Goal: Task Accomplishment & Management: Complete application form

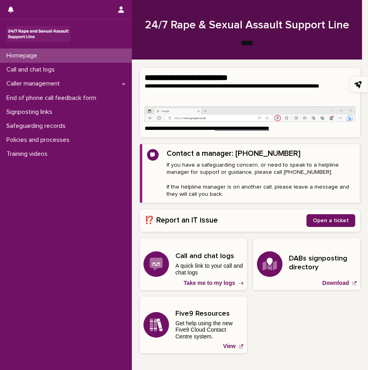
click at [30, 55] on p "Homepage" at bounding box center [23, 56] width 40 height 8
click at [36, 65] on div "Call and chat logs" at bounding box center [66, 70] width 132 height 14
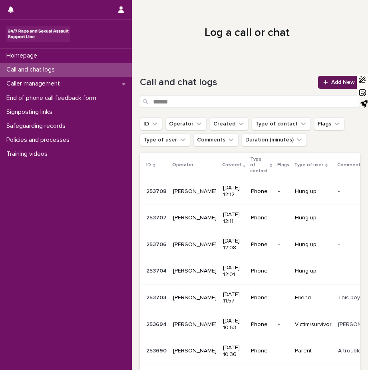
click at [331, 81] on span "Add New" at bounding box center [343, 82] width 24 height 6
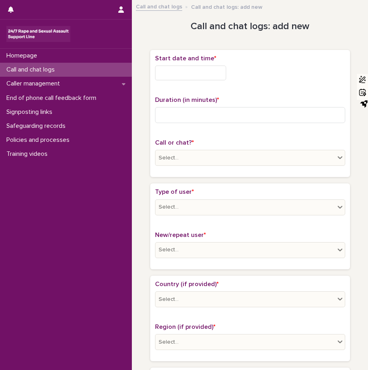
click at [189, 70] on input "text" at bounding box center [190, 72] width 71 height 15
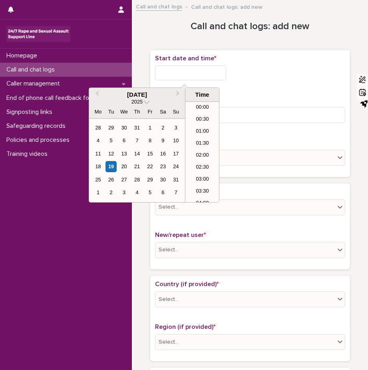
scroll to position [231, 0]
click at [111, 164] on div "19" at bounding box center [110, 166] width 11 height 11
type input "**********"
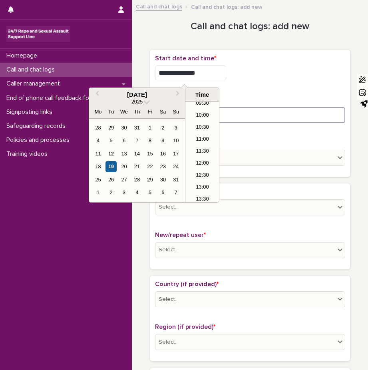
click at [301, 113] on input at bounding box center [250, 115] width 190 height 16
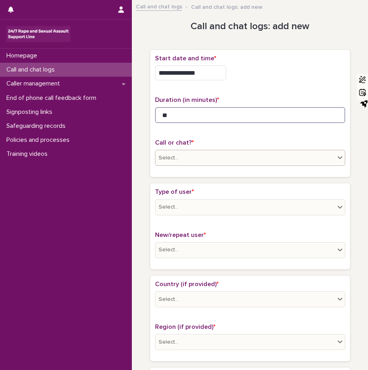
type input "**"
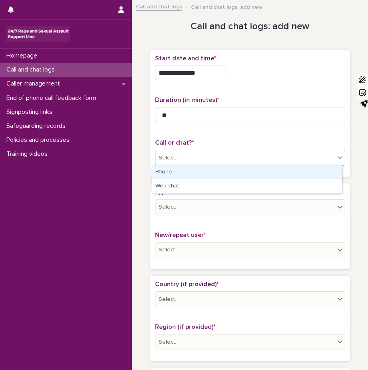
click at [337, 156] on icon at bounding box center [339, 157] width 5 height 3
click at [287, 173] on div "Phone" at bounding box center [246, 172] width 189 height 14
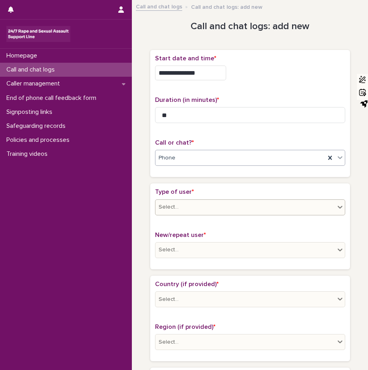
click at [335, 204] on div at bounding box center [340, 207] width 10 height 14
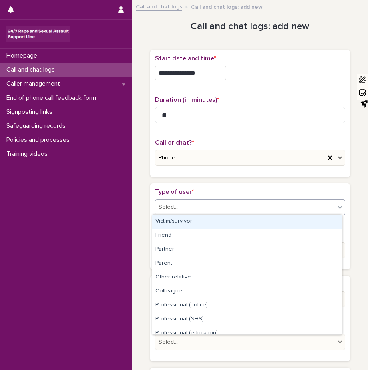
click at [191, 223] on div "Victim/survivor" at bounding box center [246, 221] width 189 height 14
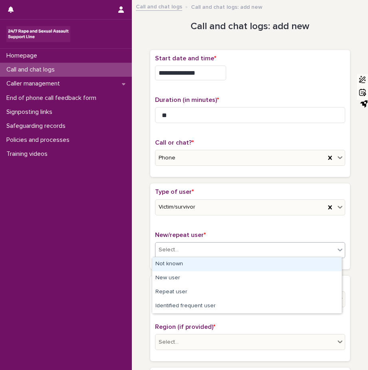
click at [337, 247] on icon at bounding box center [340, 249] width 8 height 8
click at [181, 263] on div "Not known" at bounding box center [246, 264] width 189 height 14
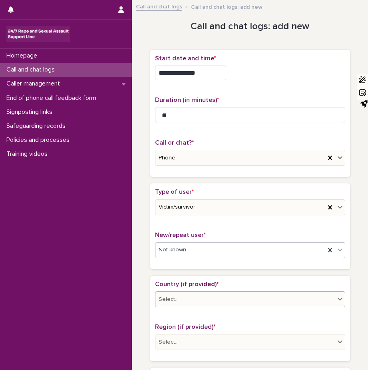
click at [336, 295] on icon at bounding box center [340, 299] width 8 height 8
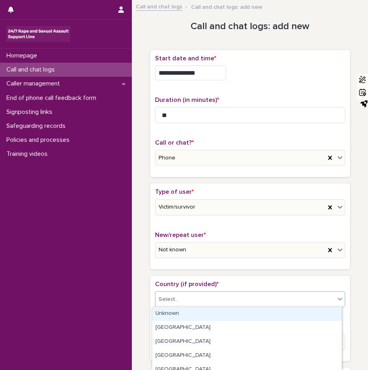
click at [315, 311] on div "Unknown" at bounding box center [246, 314] width 189 height 14
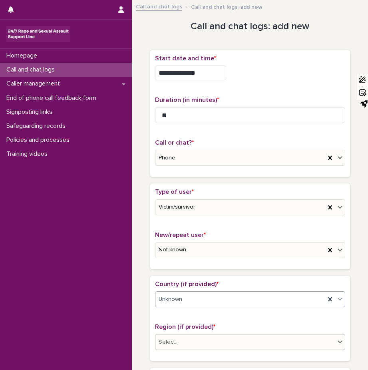
click at [336, 339] on icon at bounding box center [340, 341] width 8 height 8
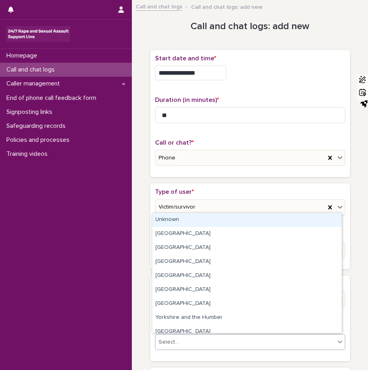
click at [151, 218] on div "Type of user * Victim/survivor New/repeat user * Not known" at bounding box center [250, 225] width 200 height 85
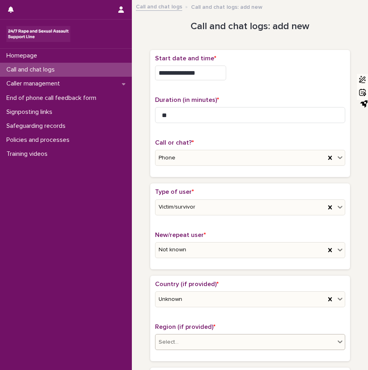
click at [337, 340] on icon at bounding box center [339, 341] width 5 height 3
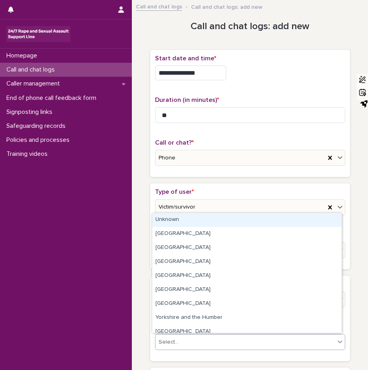
click at [196, 221] on div "Unknown" at bounding box center [246, 220] width 189 height 14
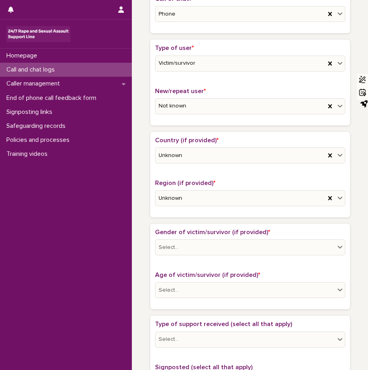
scroll to position [149, 0]
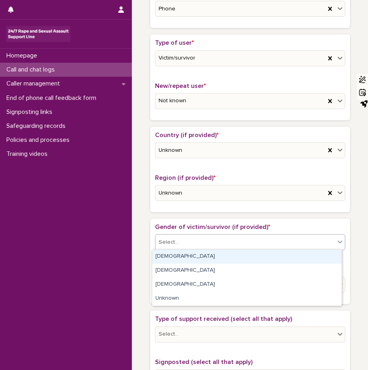
click at [336, 237] on icon at bounding box center [340, 241] width 8 height 8
click at [243, 256] on div "[DEMOGRAPHIC_DATA]" at bounding box center [246, 256] width 189 height 14
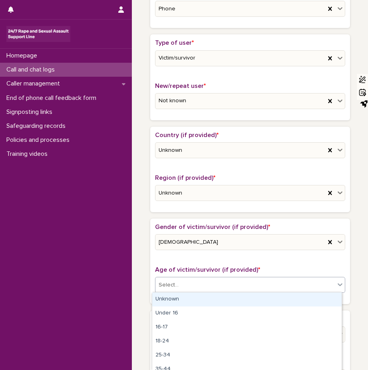
click at [337, 281] on icon at bounding box center [340, 284] width 8 height 8
click at [323, 299] on div "Unknown" at bounding box center [246, 299] width 189 height 14
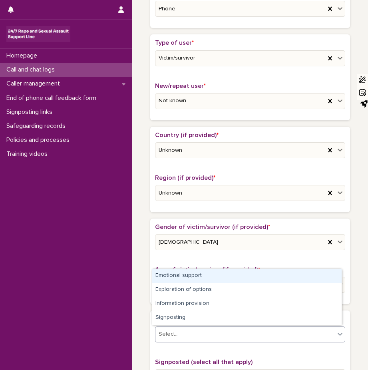
click at [336, 330] on icon at bounding box center [340, 334] width 8 height 8
click at [307, 277] on div "Emotional support" at bounding box center [246, 276] width 189 height 14
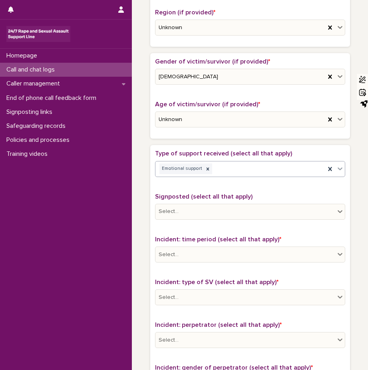
scroll to position [346, 0]
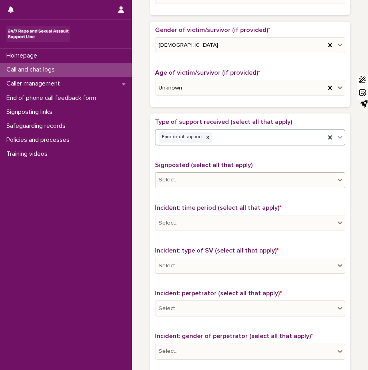
click at [336, 178] on icon at bounding box center [340, 180] width 8 height 8
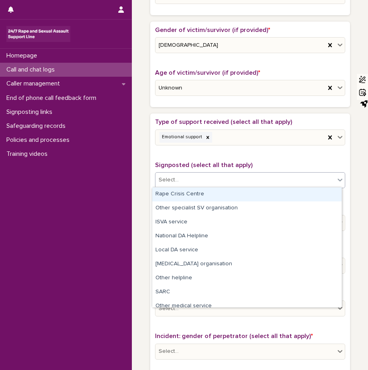
click at [314, 193] on div "Rape Crisis Centre" at bounding box center [246, 194] width 189 height 14
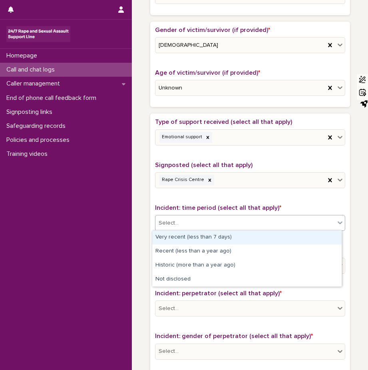
click at [336, 221] on icon at bounding box center [340, 222] width 8 height 8
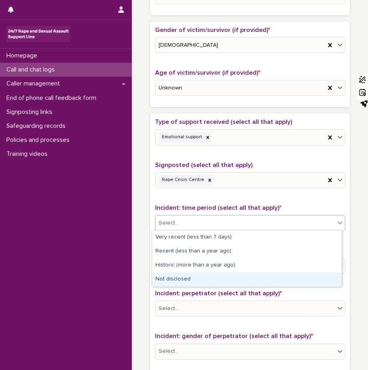
click at [317, 278] on div "Not disclosed" at bounding box center [246, 279] width 189 height 14
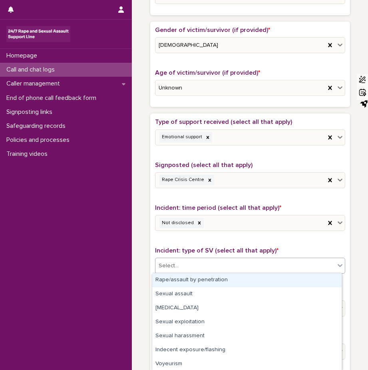
click at [338, 263] on icon at bounding box center [340, 265] width 8 height 8
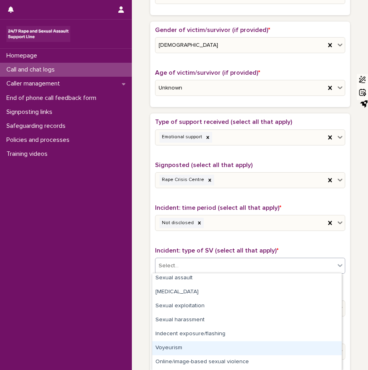
scroll to position [43, 0]
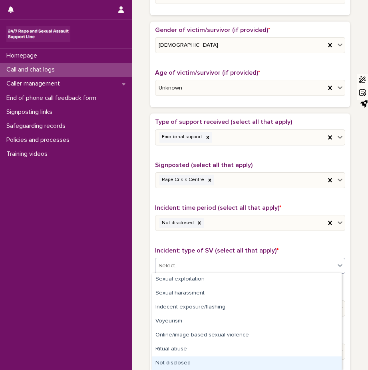
click at [304, 362] on div "Not disclosed" at bounding box center [246, 363] width 189 height 14
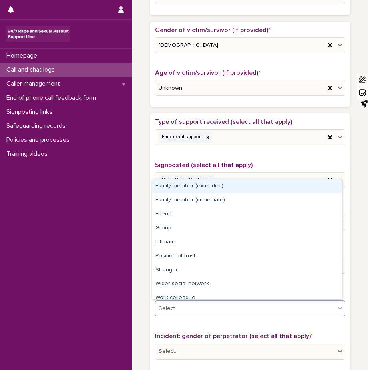
click at [336, 307] on icon at bounding box center [340, 308] width 8 height 8
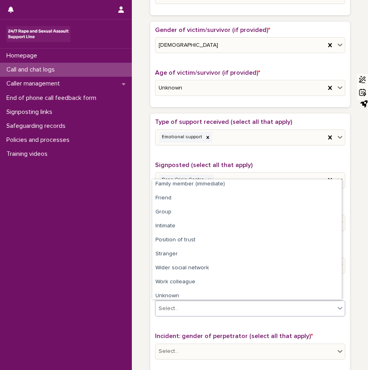
scroll to position [34, 0]
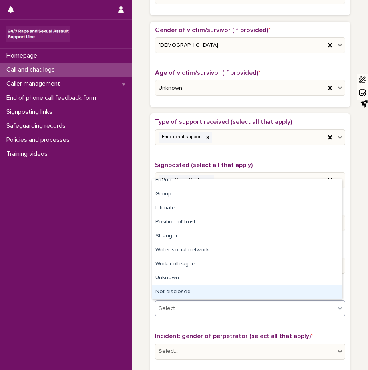
drag, startPoint x: 336, startPoint y: 296, endPoint x: 326, endPoint y: 295, distance: 10.0
click at [326, 295] on div "Not disclosed" at bounding box center [246, 292] width 189 height 14
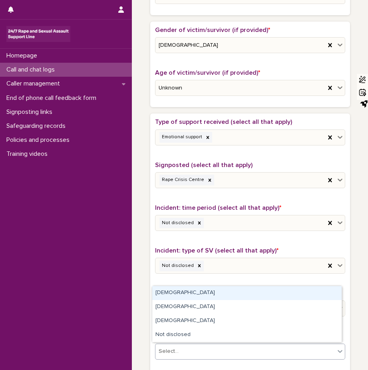
click at [336, 347] on icon at bounding box center [340, 351] width 8 height 8
drag, startPoint x: 320, startPoint y: 314, endPoint x: 315, endPoint y: 294, distance: 20.8
click at [315, 294] on div "[DEMOGRAPHIC_DATA]" at bounding box center [246, 293] width 189 height 14
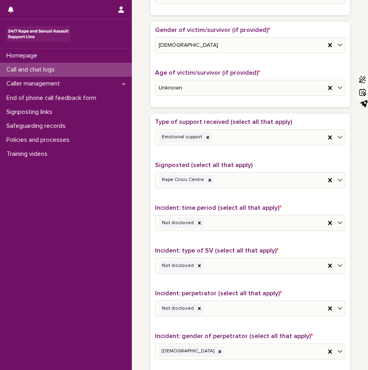
click at [359, 364] on div "**********" at bounding box center [250, 87] width 236 height 857
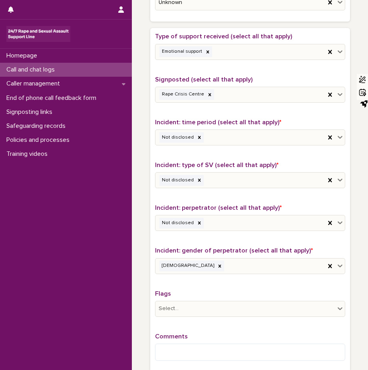
scroll to position [468, 0]
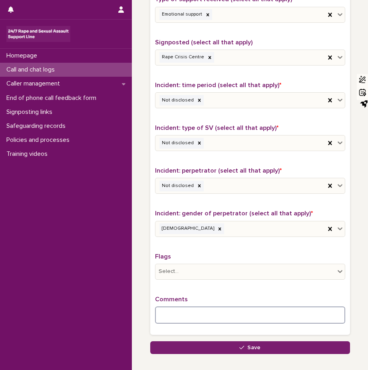
click at [166, 311] on textarea at bounding box center [250, 314] width 190 height 17
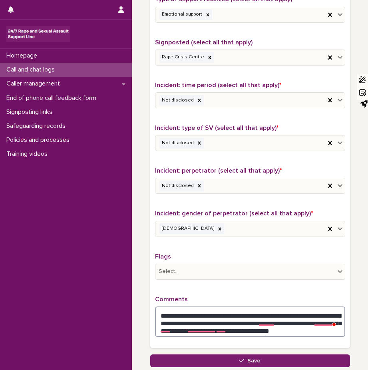
click at [261, 324] on textarea "**********" at bounding box center [250, 321] width 190 height 30
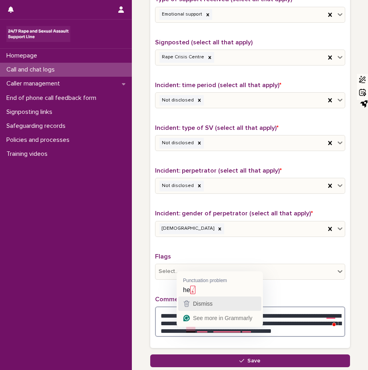
click at [184, 304] on icon "button" at bounding box center [187, 303] width 6 height 6
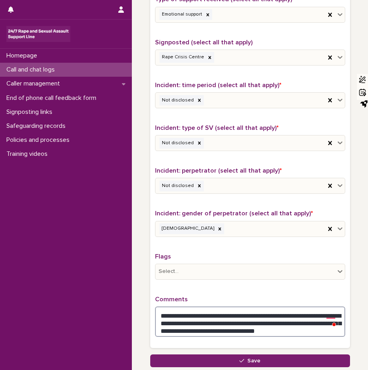
click at [291, 328] on textarea "**********" at bounding box center [250, 321] width 190 height 30
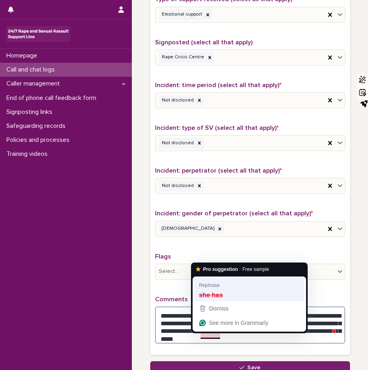
type textarea "**********"
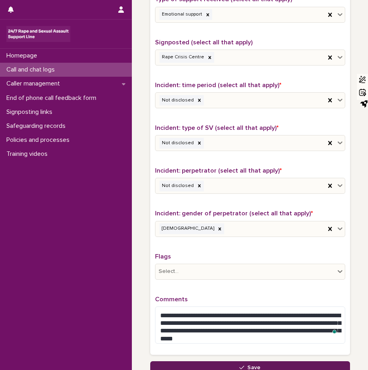
click at [247, 365] on span "Save" at bounding box center [253, 367] width 13 height 6
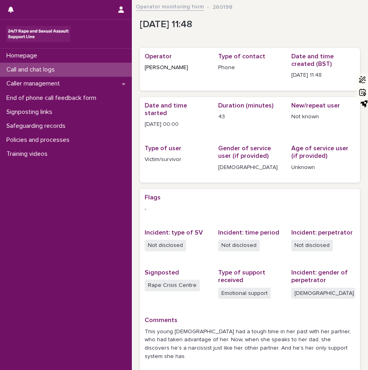
click at [29, 67] on p "Call and chat logs" at bounding box center [32, 70] width 58 height 8
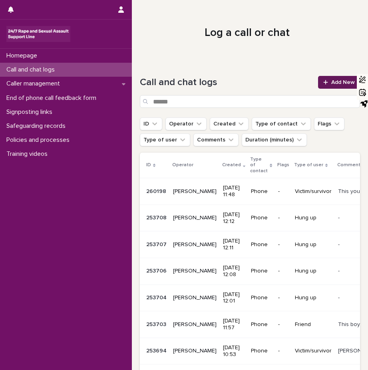
click at [332, 83] on span "Add New" at bounding box center [343, 82] width 24 height 6
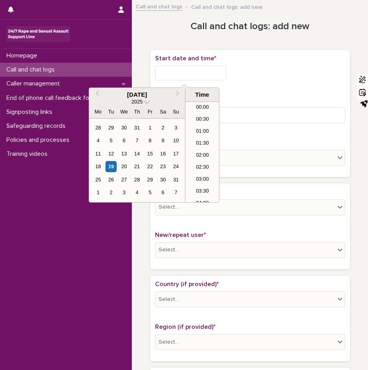
scroll to position [231, 0]
click at [160, 72] on input "text" at bounding box center [190, 72] width 71 height 15
click at [113, 166] on div "19" at bounding box center [110, 166] width 11 height 11
type input "**********"
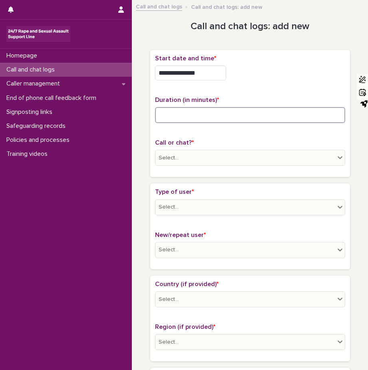
click at [284, 114] on input at bounding box center [250, 115] width 190 height 16
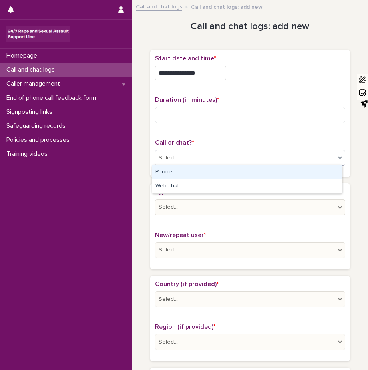
click at [336, 156] on icon at bounding box center [340, 157] width 8 height 8
click at [329, 171] on div "Phone" at bounding box center [246, 172] width 189 height 14
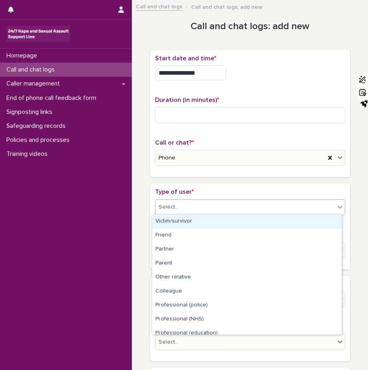
click at [336, 205] on icon at bounding box center [340, 207] width 8 height 8
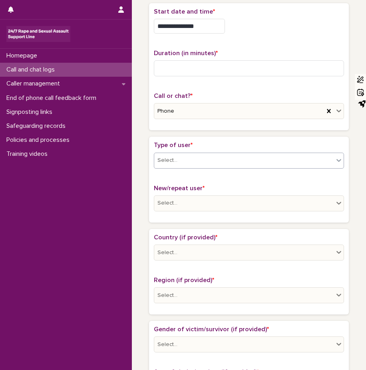
scroll to position [15, 0]
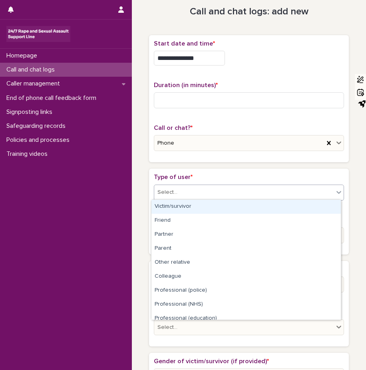
click at [338, 189] on icon at bounding box center [338, 192] width 8 height 8
click at [281, 205] on div "Victim/survivor" at bounding box center [245, 207] width 189 height 14
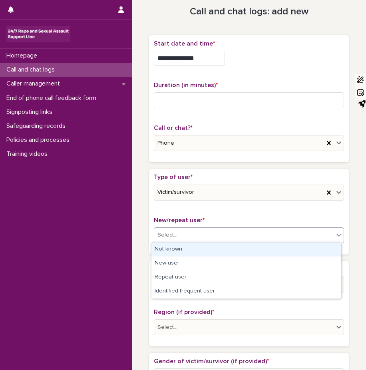
click at [336, 234] on icon at bounding box center [338, 235] width 8 height 8
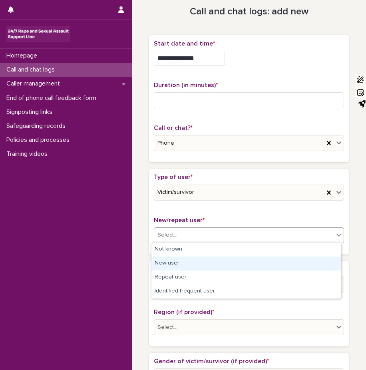
click at [232, 259] on div "New user" at bounding box center [245, 263] width 189 height 14
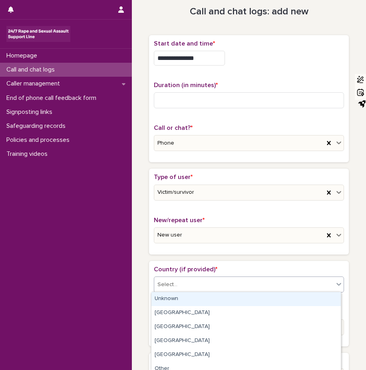
click at [335, 282] on icon at bounding box center [338, 284] width 8 height 8
click at [318, 296] on div "Unknown" at bounding box center [245, 299] width 189 height 14
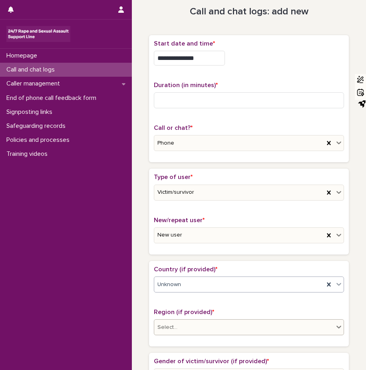
click at [336, 326] on icon at bounding box center [338, 326] width 5 height 3
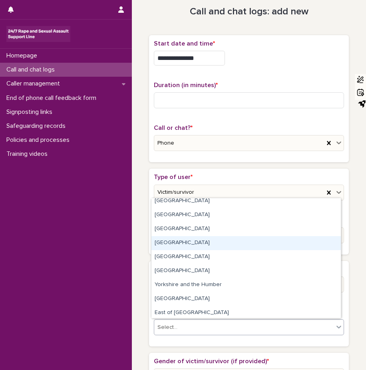
scroll to position [0, 0]
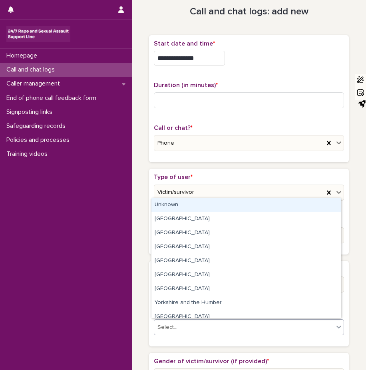
click at [256, 204] on div "Unknown" at bounding box center [245, 205] width 189 height 14
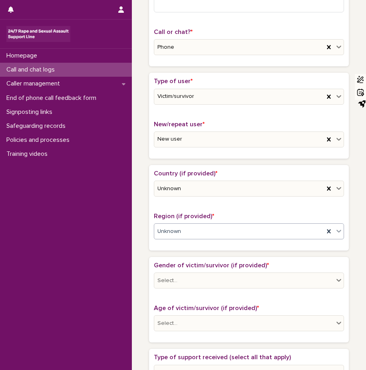
scroll to position [164, 0]
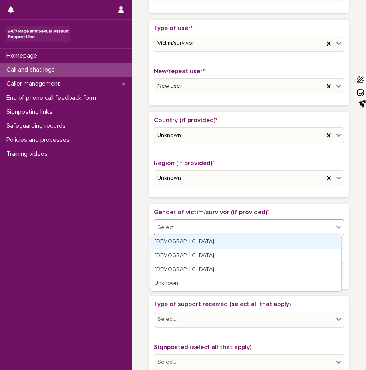
click at [336, 225] on icon at bounding box center [338, 227] width 8 height 8
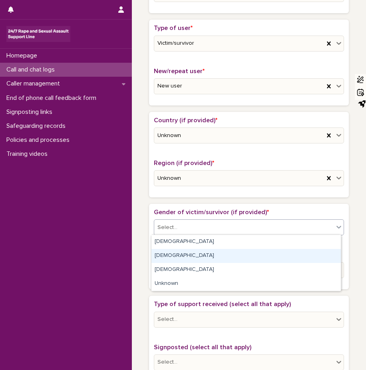
drag, startPoint x: 293, startPoint y: 248, endPoint x: 289, endPoint y: 253, distance: 6.5
click at [289, 253] on div "[DEMOGRAPHIC_DATA]" at bounding box center [245, 256] width 189 height 14
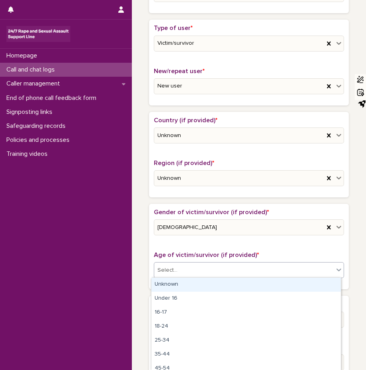
click at [334, 267] on icon at bounding box center [338, 269] width 8 height 8
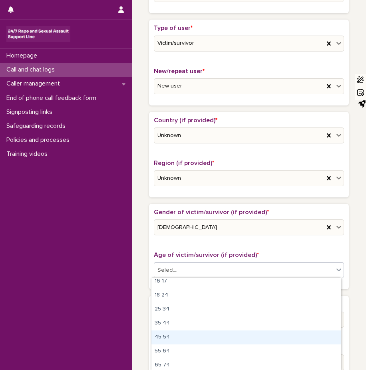
scroll to position [0, 0]
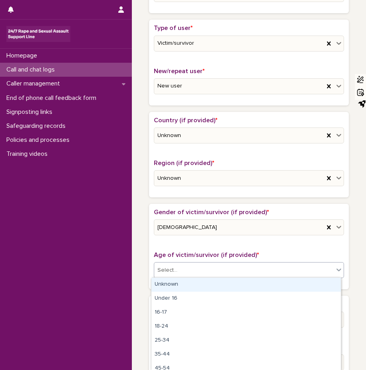
click at [283, 287] on div "Unknown" at bounding box center [245, 284] width 189 height 14
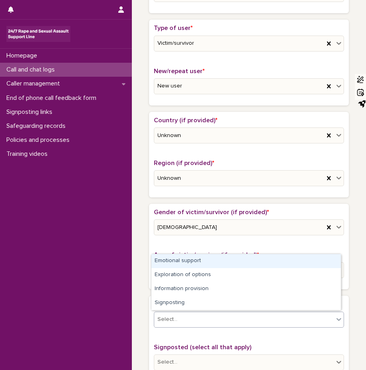
click at [336, 317] on icon at bounding box center [338, 319] width 8 height 8
click at [307, 259] on div "Emotional support" at bounding box center [245, 261] width 189 height 14
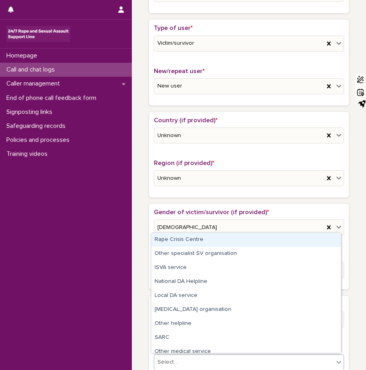
click at [334, 358] on icon at bounding box center [338, 362] width 8 height 8
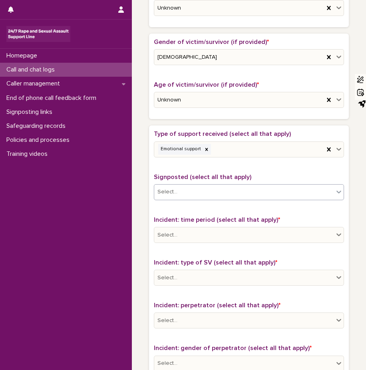
scroll to position [344, 0]
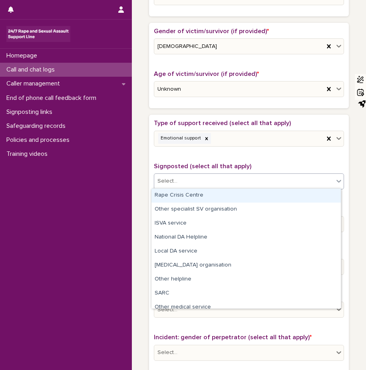
click at [336, 180] on icon at bounding box center [338, 181] width 5 height 3
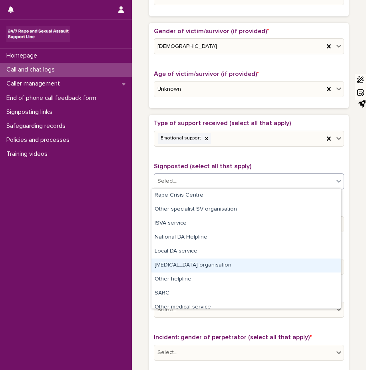
click at [192, 263] on div "[MEDICAL_DATA] organisation" at bounding box center [245, 265] width 189 height 14
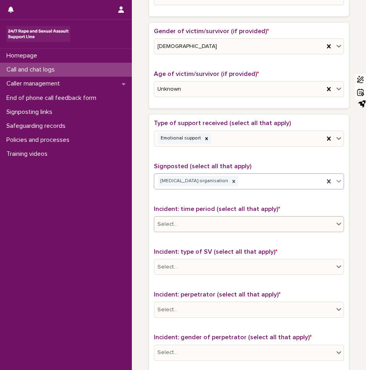
click at [334, 222] on icon at bounding box center [338, 224] width 8 height 8
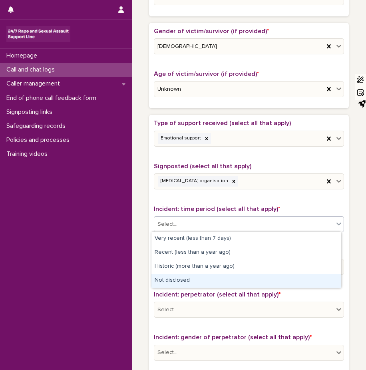
click at [300, 283] on div "Not disclosed" at bounding box center [245, 280] width 189 height 14
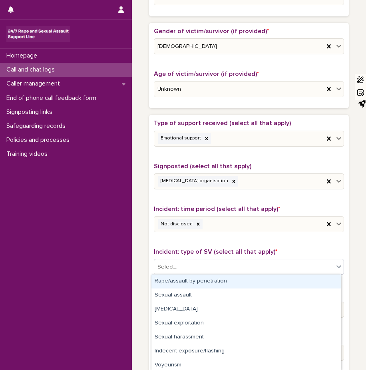
click at [335, 265] on icon at bounding box center [338, 266] width 8 height 8
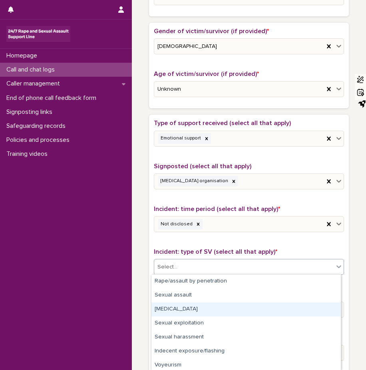
click at [251, 312] on div "[MEDICAL_DATA]" at bounding box center [245, 309] width 189 height 14
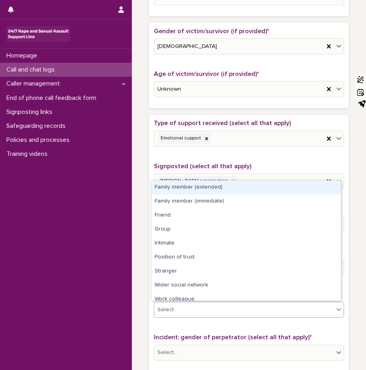
click at [337, 309] on icon at bounding box center [338, 309] width 5 height 3
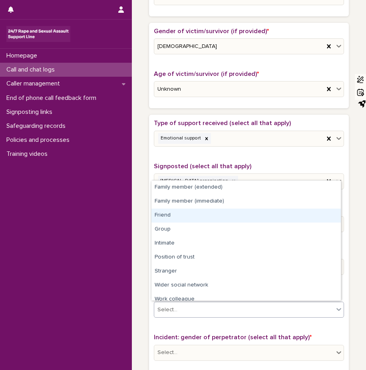
click at [262, 214] on div "Friend" at bounding box center [245, 215] width 189 height 14
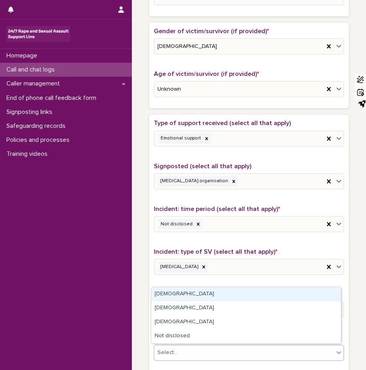
click at [337, 349] on icon at bounding box center [338, 352] width 8 height 8
click at [293, 289] on div "[DEMOGRAPHIC_DATA]" at bounding box center [245, 294] width 189 height 14
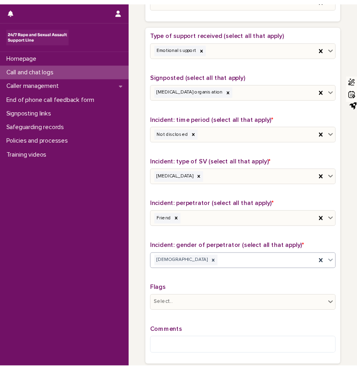
scroll to position [451, 0]
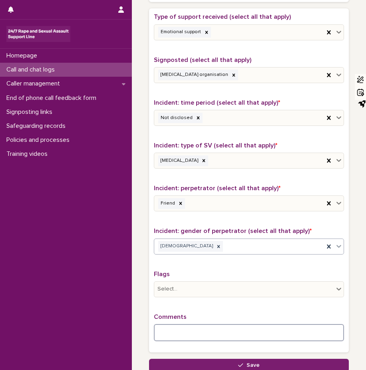
click at [161, 332] on textarea at bounding box center [249, 332] width 190 height 17
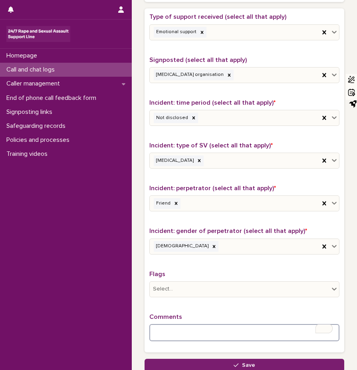
click at [164, 328] on textarea "To enrich screen reader interactions, please activate Accessibility in Grammarl…" at bounding box center [244, 332] width 190 height 17
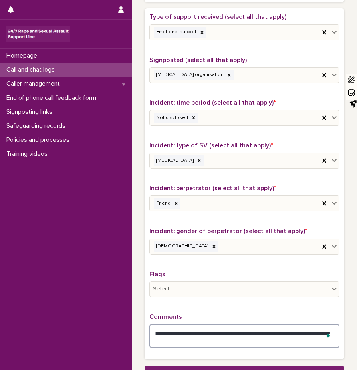
click at [168, 338] on textarea "**********" at bounding box center [244, 336] width 190 height 24
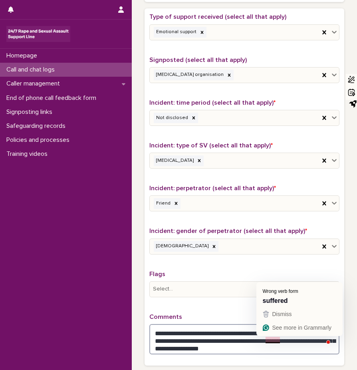
click at [271, 339] on textarea "**********" at bounding box center [244, 339] width 190 height 30
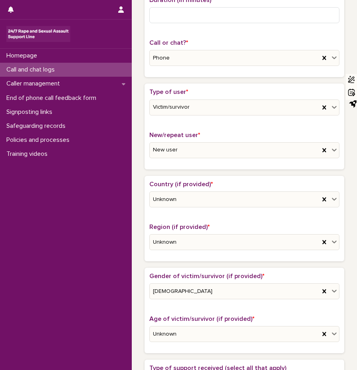
scroll to position [84, 0]
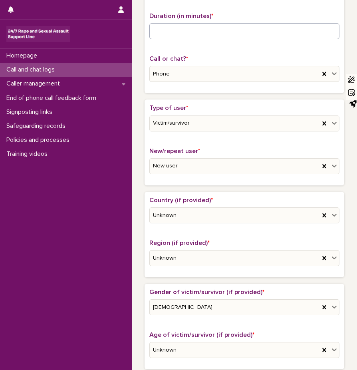
type textarea "**********"
click at [204, 26] on input at bounding box center [244, 31] width 190 height 16
type input "**"
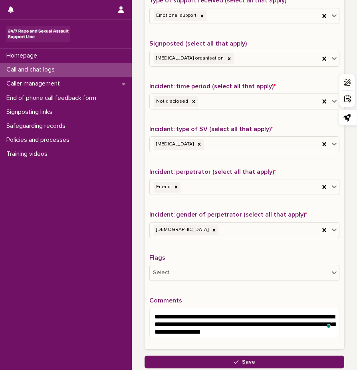
scroll to position [504, 0]
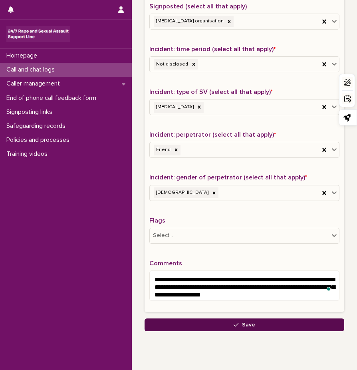
type input "**"
click at [251, 323] on span "Save" at bounding box center [248, 325] width 13 height 6
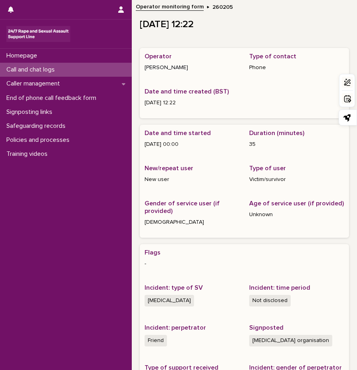
click at [258, 144] on p "35" at bounding box center [296, 144] width 95 height 8
